Goal: Task Accomplishment & Management: Manage account settings

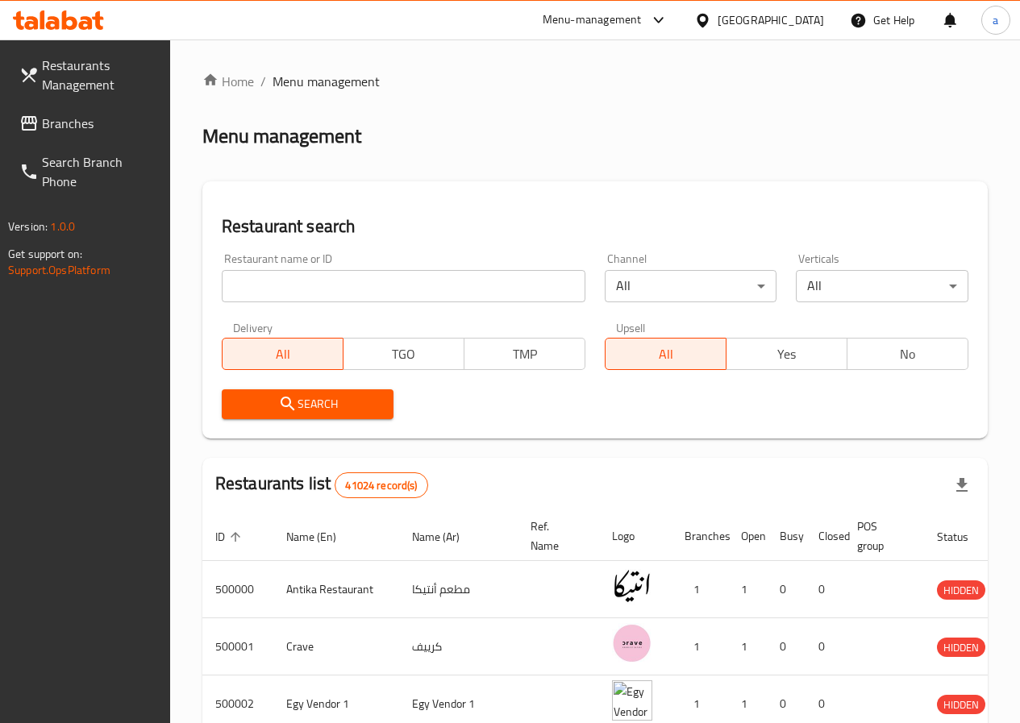
click at [67, 119] on span "Branches" at bounding box center [99, 123] width 115 height 19
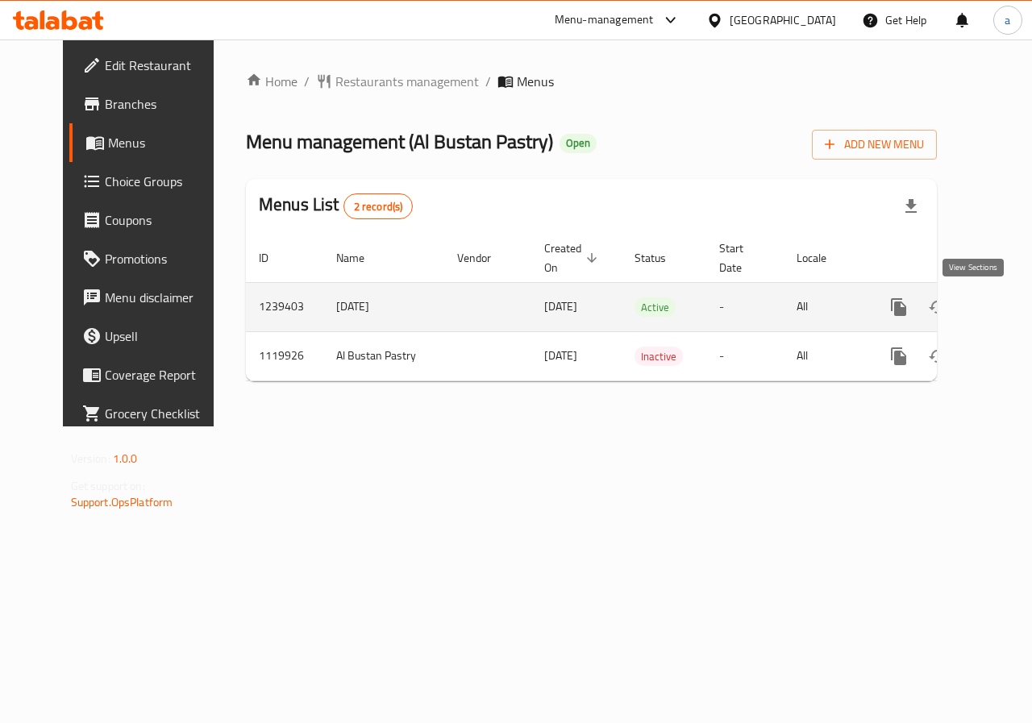
click at [1005, 301] on icon "enhanced table" at bounding box center [1014, 306] width 19 height 19
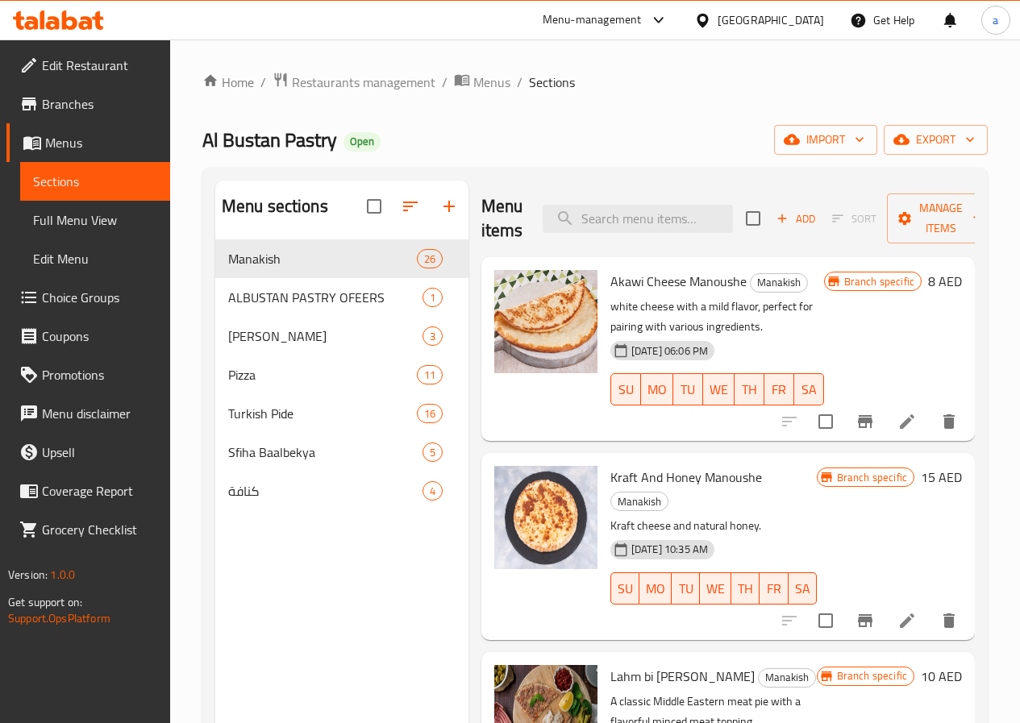
click at [102, 228] on span "Full Menu View" at bounding box center [95, 219] width 124 height 19
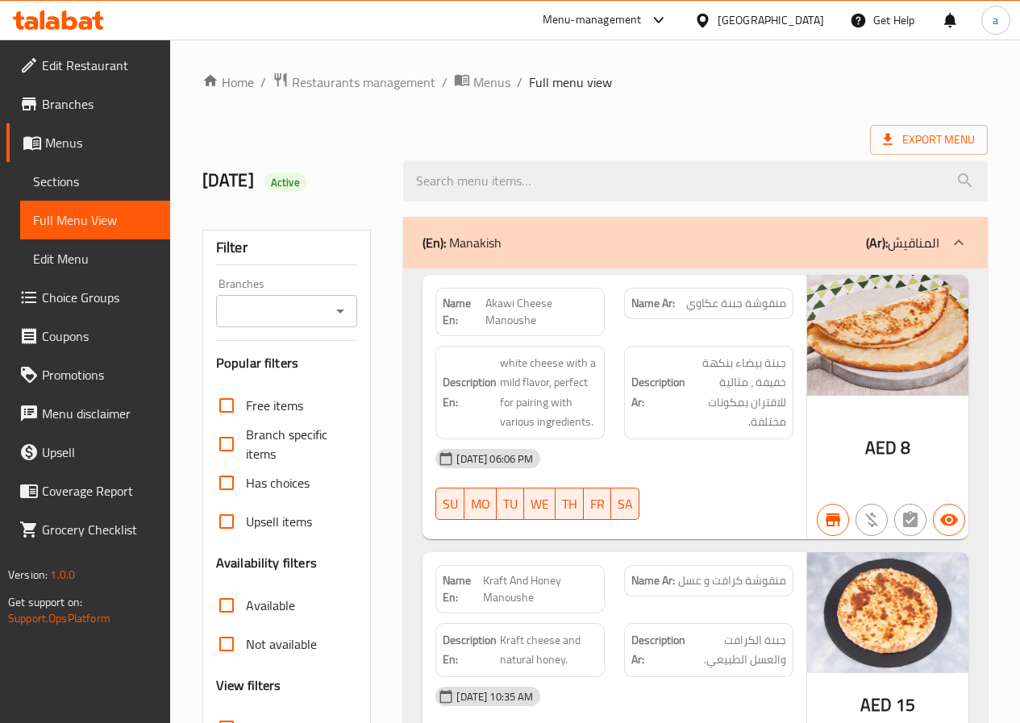
click at [106, 189] on span "Sections" at bounding box center [95, 181] width 124 height 19
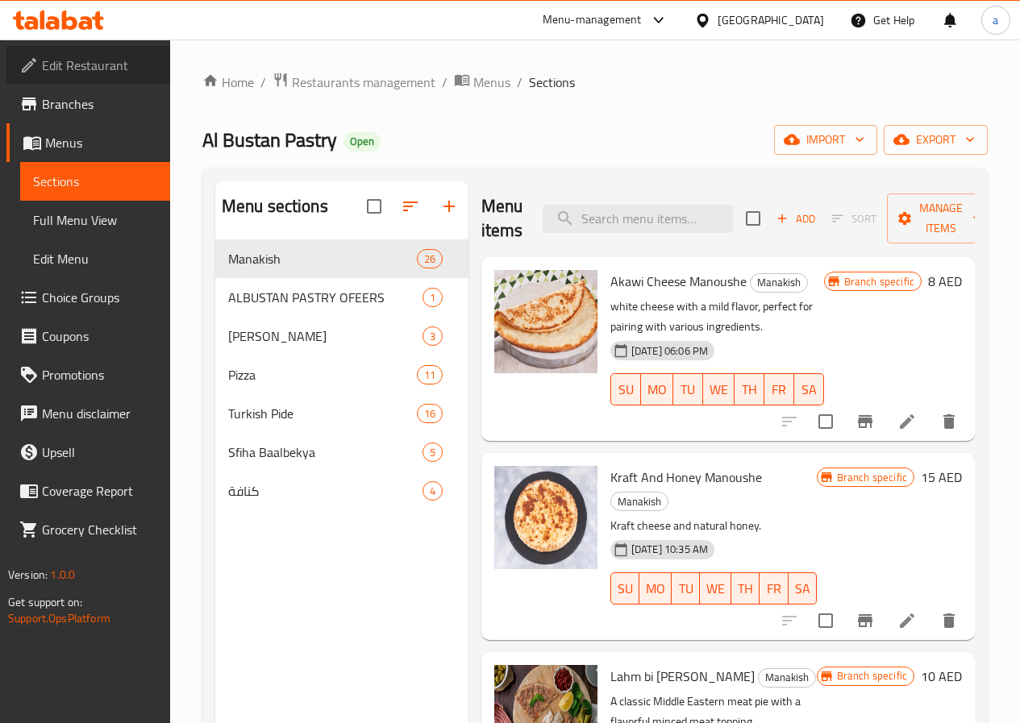
click at [29, 73] on icon at bounding box center [28, 65] width 19 height 19
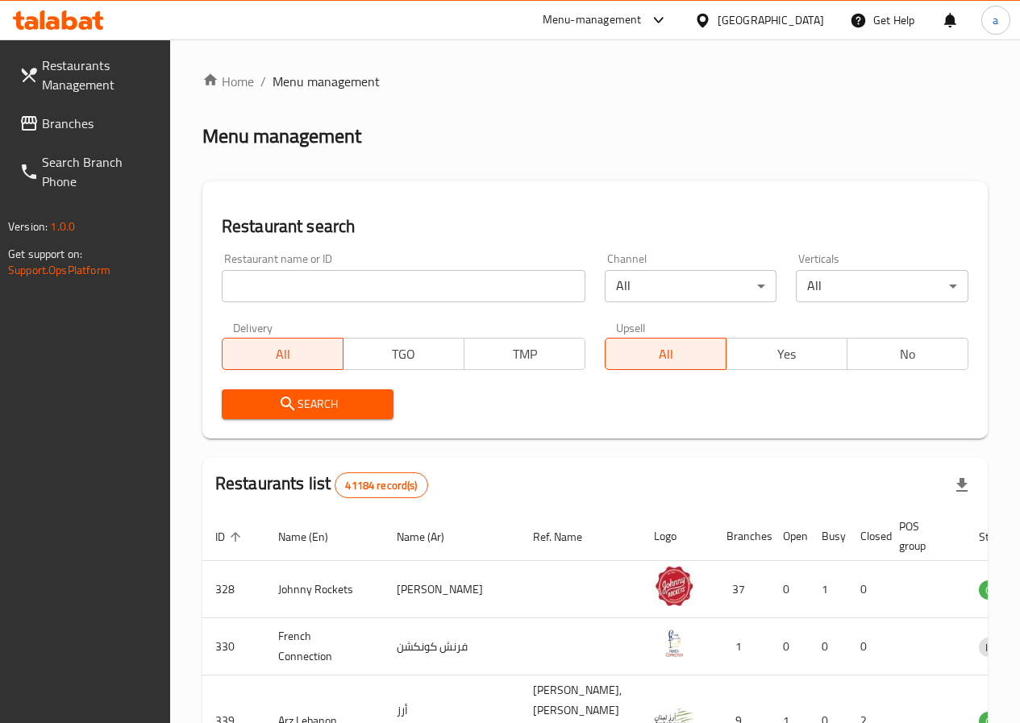
click at [281, 283] on input "search" at bounding box center [404, 286] width 364 height 32
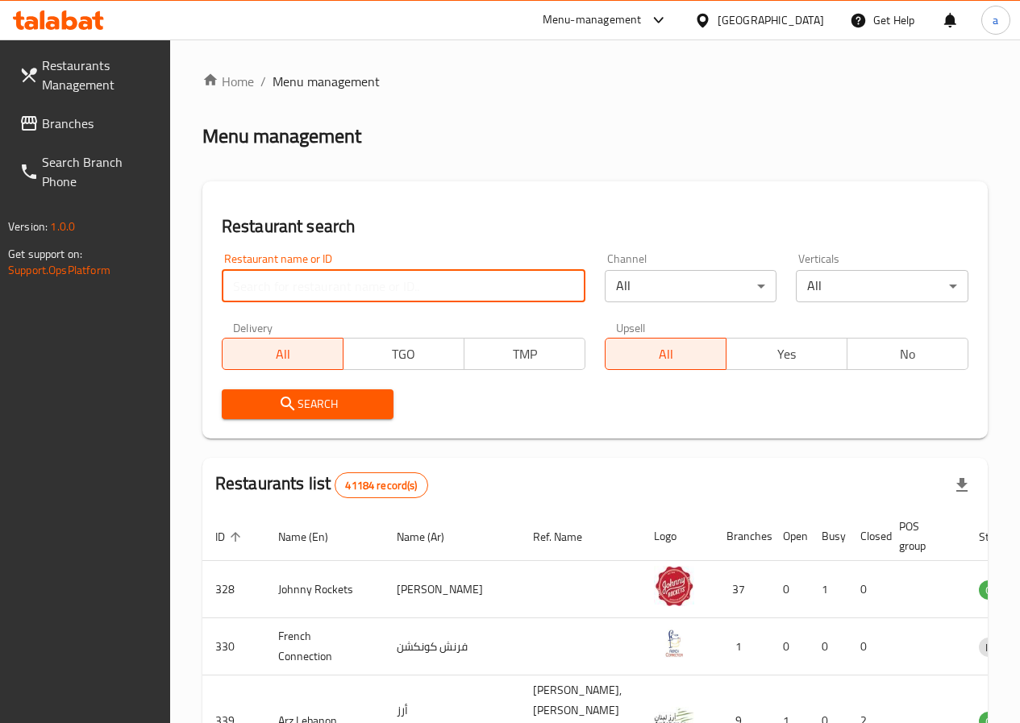
paste input "665965"
type input "665965"
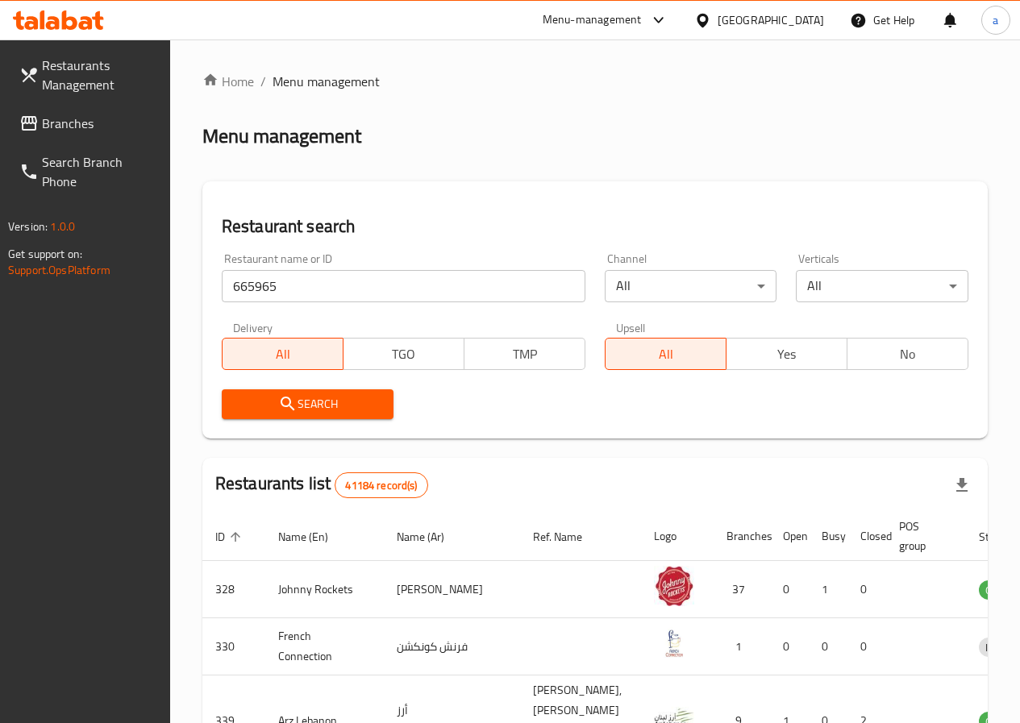
click at [338, 393] on button "Search" at bounding box center [308, 404] width 173 height 30
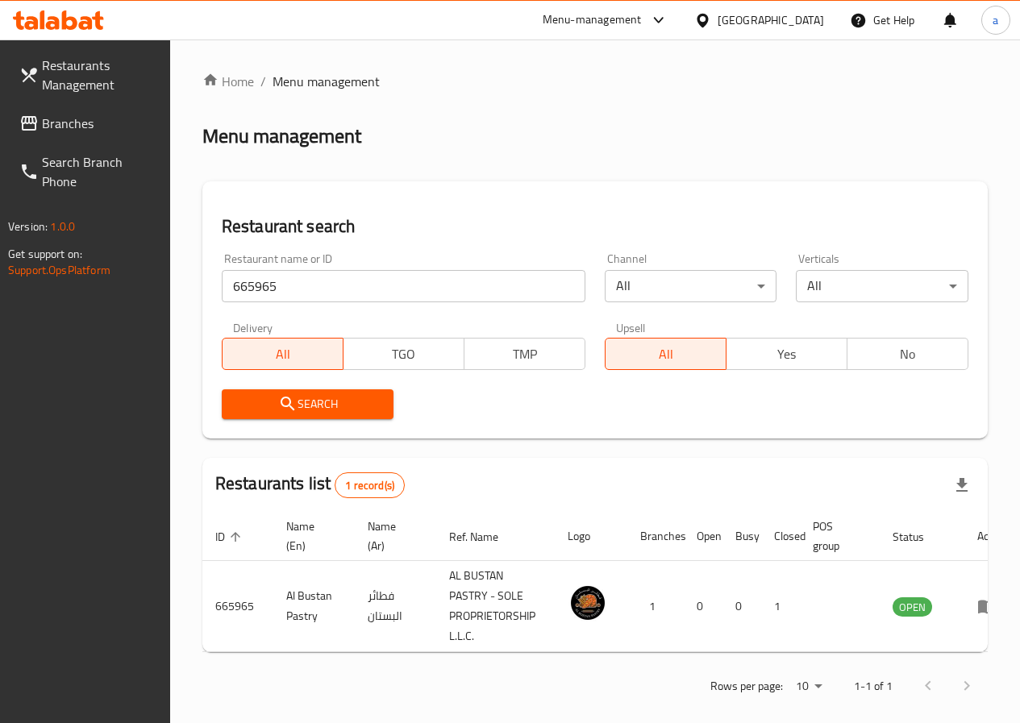
click at [73, 122] on span "Branches" at bounding box center [99, 123] width 115 height 19
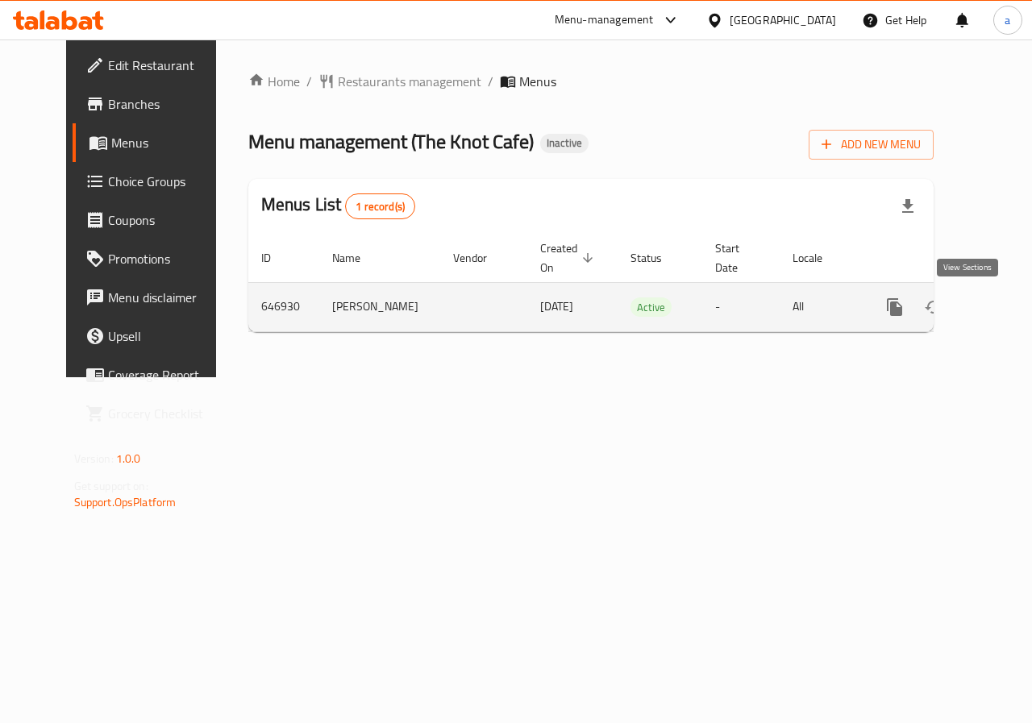
click at [1001, 314] on icon "enhanced table" at bounding box center [1010, 306] width 19 height 19
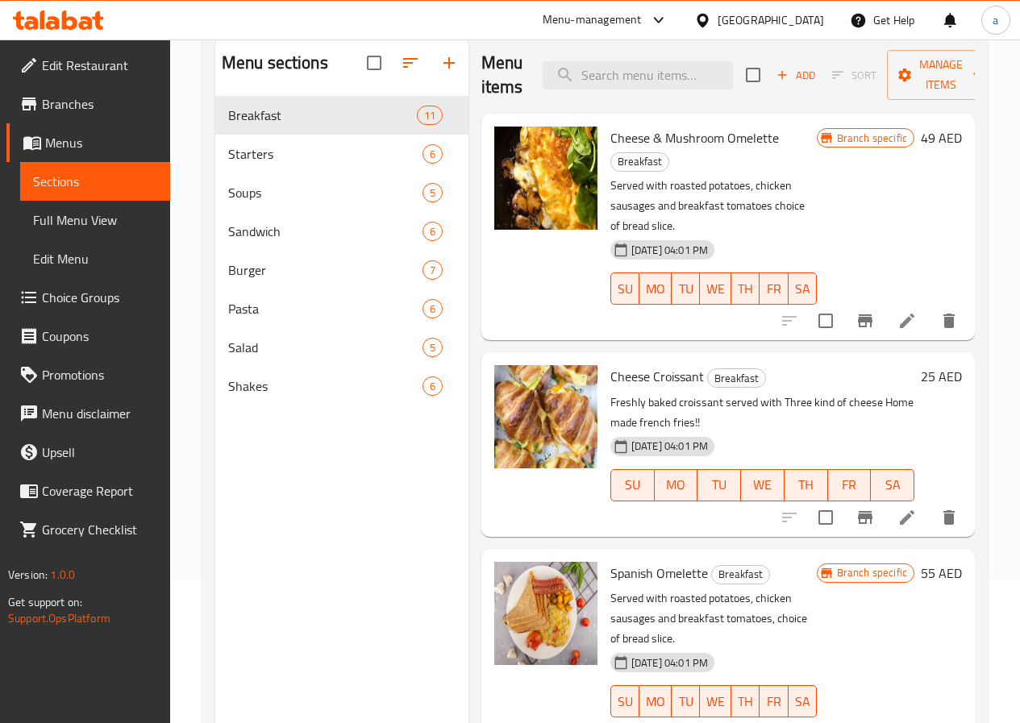
scroll to position [64, 0]
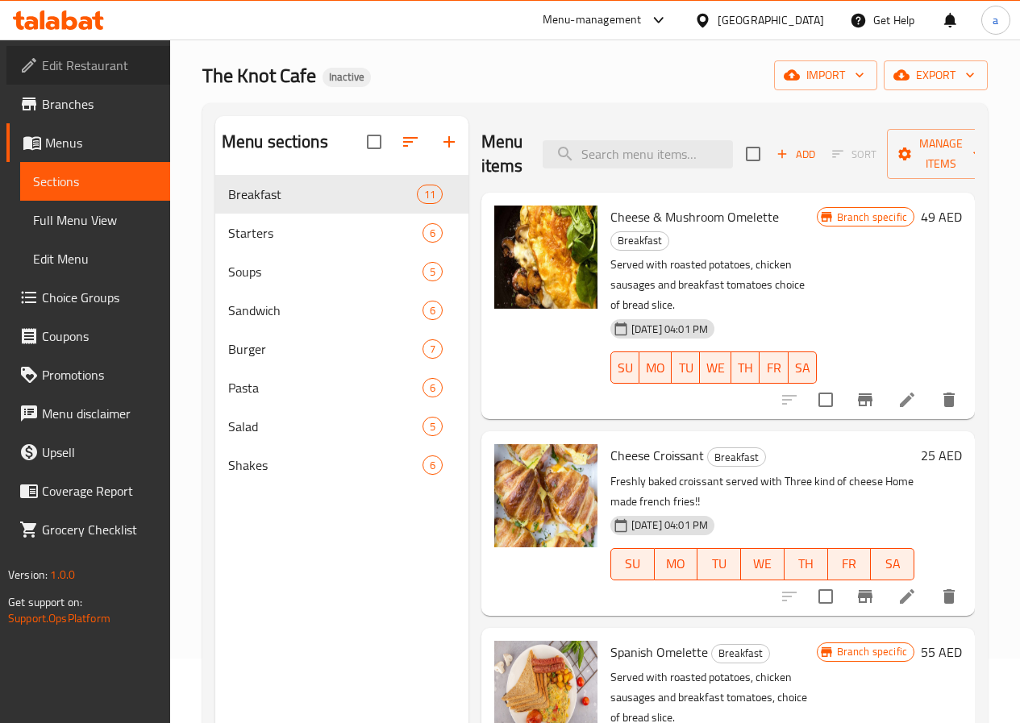
click at [98, 59] on span "Edit Restaurant" at bounding box center [99, 65] width 115 height 19
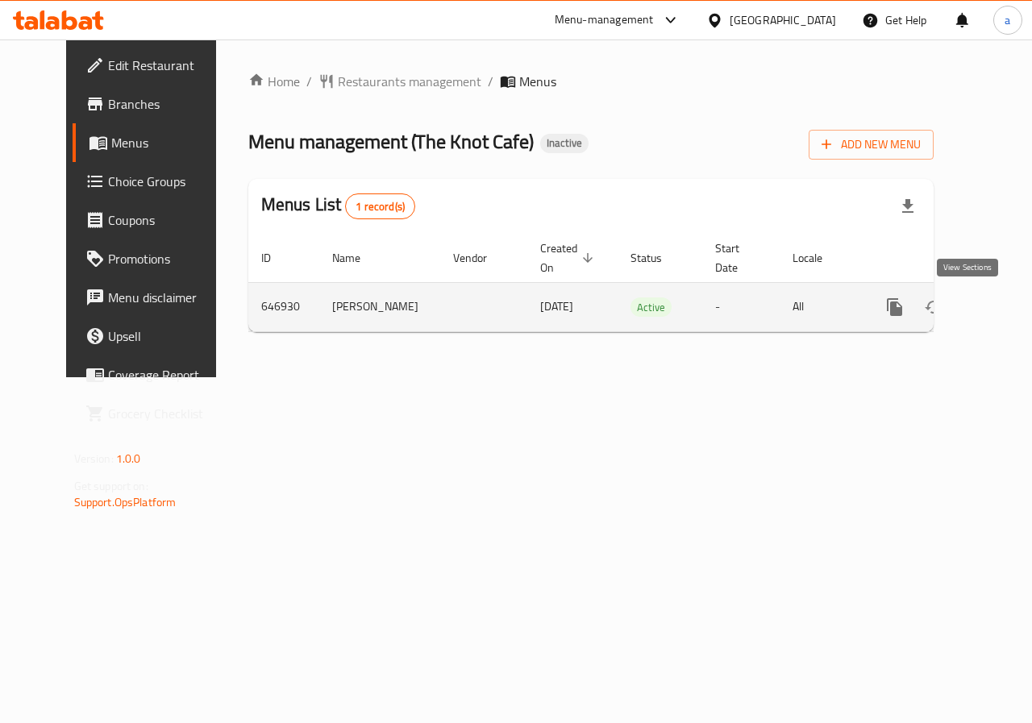
click at [1001, 301] on icon "enhanced table" at bounding box center [1010, 306] width 19 height 19
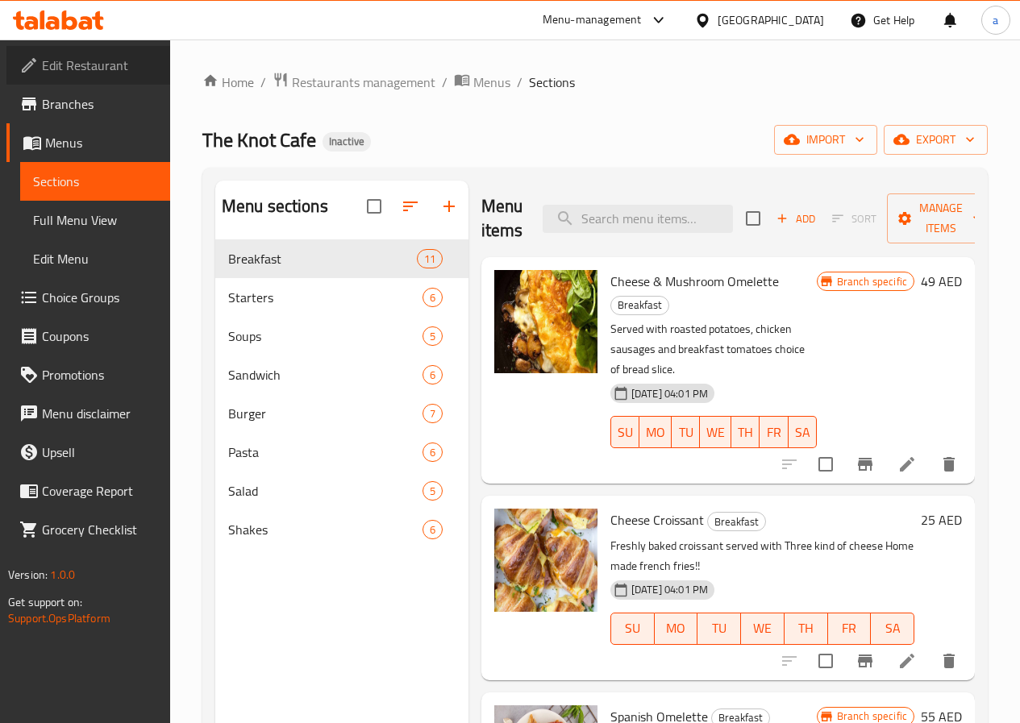
click at [81, 69] on span "Edit Restaurant" at bounding box center [99, 65] width 115 height 19
